Goal: Task Accomplishment & Management: Manage account settings

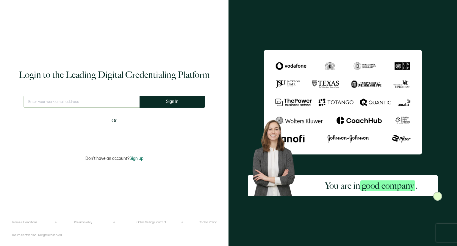
click at [116, 102] on input "text" at bounding box center [82, 102] width 116 height 12
click at [114, 101] on input "text" at bounding box center [82, 102] width 116 height 12
type input "[PERSON_NAME][EMAIL_ADDRESS][DOMAIN_NAME]"
click at [173, 103] on span "Sign In" at bounding box center [172, 101] width 13 height 4
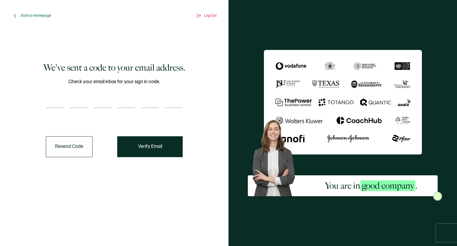
click at [56, 101] on input "number" at bounding box center [55, 102] width 18 height 12
paste input "6"
type input "6"
type input "3"
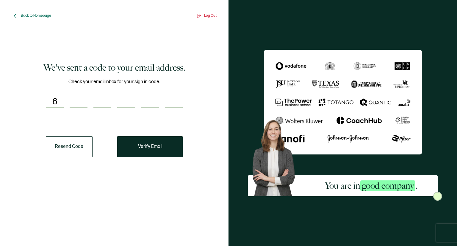
type input "2"
type input "8"
type input "6"
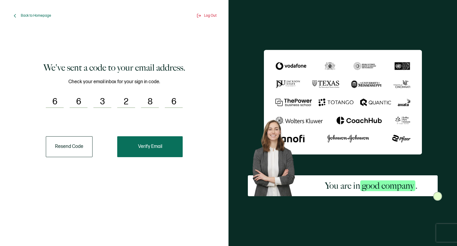
click at [154, 151] on button "Verify Email" at bounding box center [150, 146] width 66 height 21
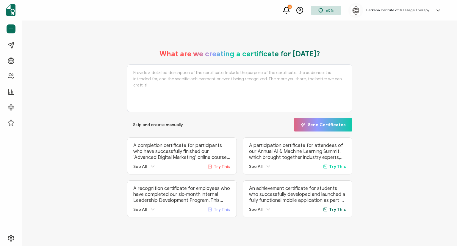
click at [290, 10] on icon at bounding box center [286, 10] width 7 height 7
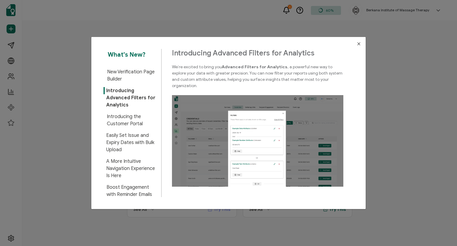
click at [291, 10] on div "What's New? New Verification Page Builder Introducing Advanced Filters for Anal…" at bounding box center [228, 123] width 457 height 246
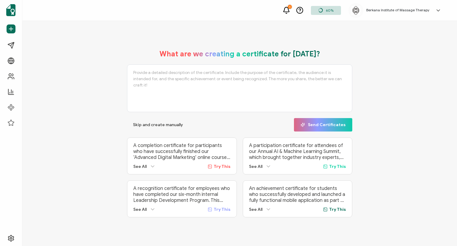
click at [359, 12] on img at bounding box center [356, 10] width 9 height 9
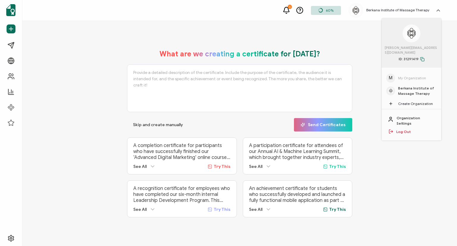
click at [404, 88] on span "Berkana Institute of Massage Therapy" at bounding box center [417, 90] width 39 height 11
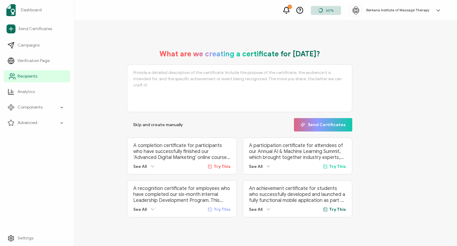
click at [14, 75] on icon at bounding box center [13, 75] width 1 height 2
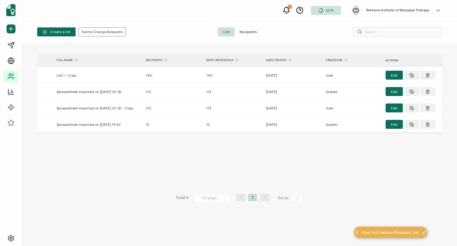
click at [242, 33] on span "Recipients" at bounding box center [248, 31] width 27 height 9
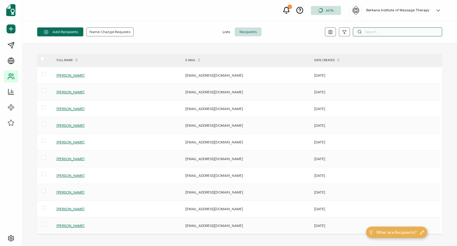
click at [382, 34] on input "text" at bounding box center [397, 31] width 89 height 9
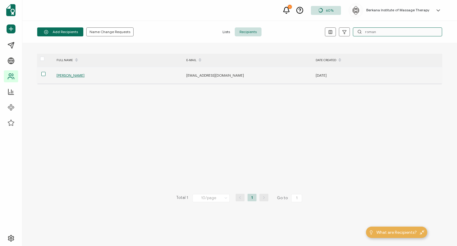
type input "roman"
click at [43, 75] on span at bounding box center [43, 74] width 4 height 4
click at [46, 72] on input "checkbox" at bounding box center [46, 72] width 0 height 0
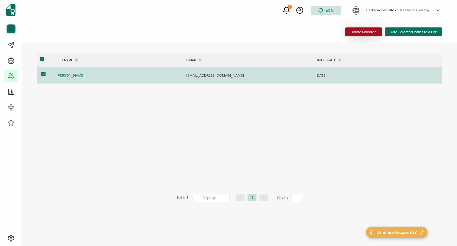
click at [372, 30] on span "Delete Selected" at bounding box center [364, 32] width 26 height 4
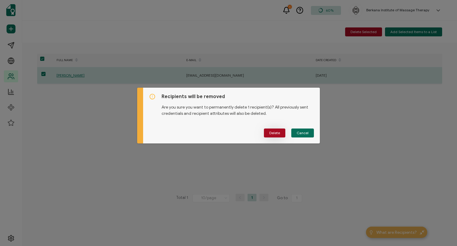
click at [276, 133] on span "Delete" at bounding box center [274, 133] width 11 height 4
